Goal: Information Seeking & Learning: Learn about a topic

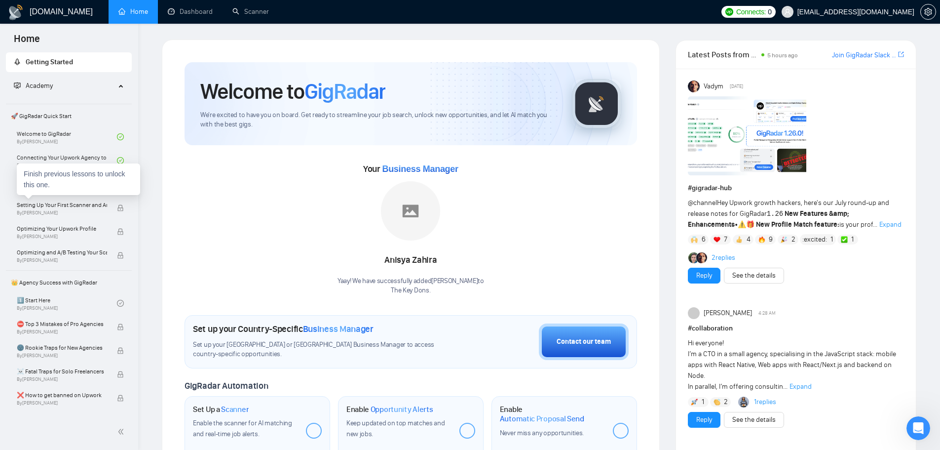
click at [56, 186] on div "Finish previous lessons to unlock this one." at bounding box center [78, 179] width 123 height 32
click at [80, 184] on link "Navigating the GigRadar Platform By [PERSON_NAME]" at bounding box center [67, 184] width 100 height 22
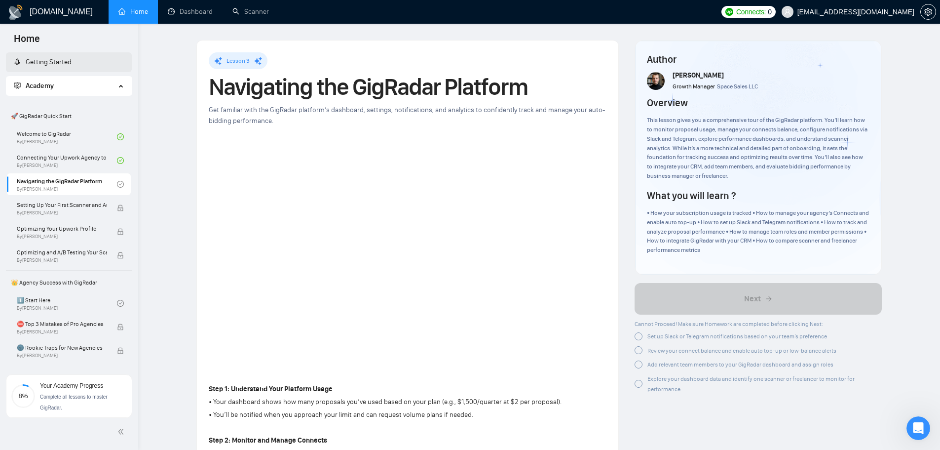
click at [51, 65] on link "Getting Started" at bounding box center [43, 62] width 58 height 8
click at [44, 58] on link "Getting Started" at bounding box center [43, 62] width 58 height 8
